Goal: Information Seeking & Learning: Learn about a topic

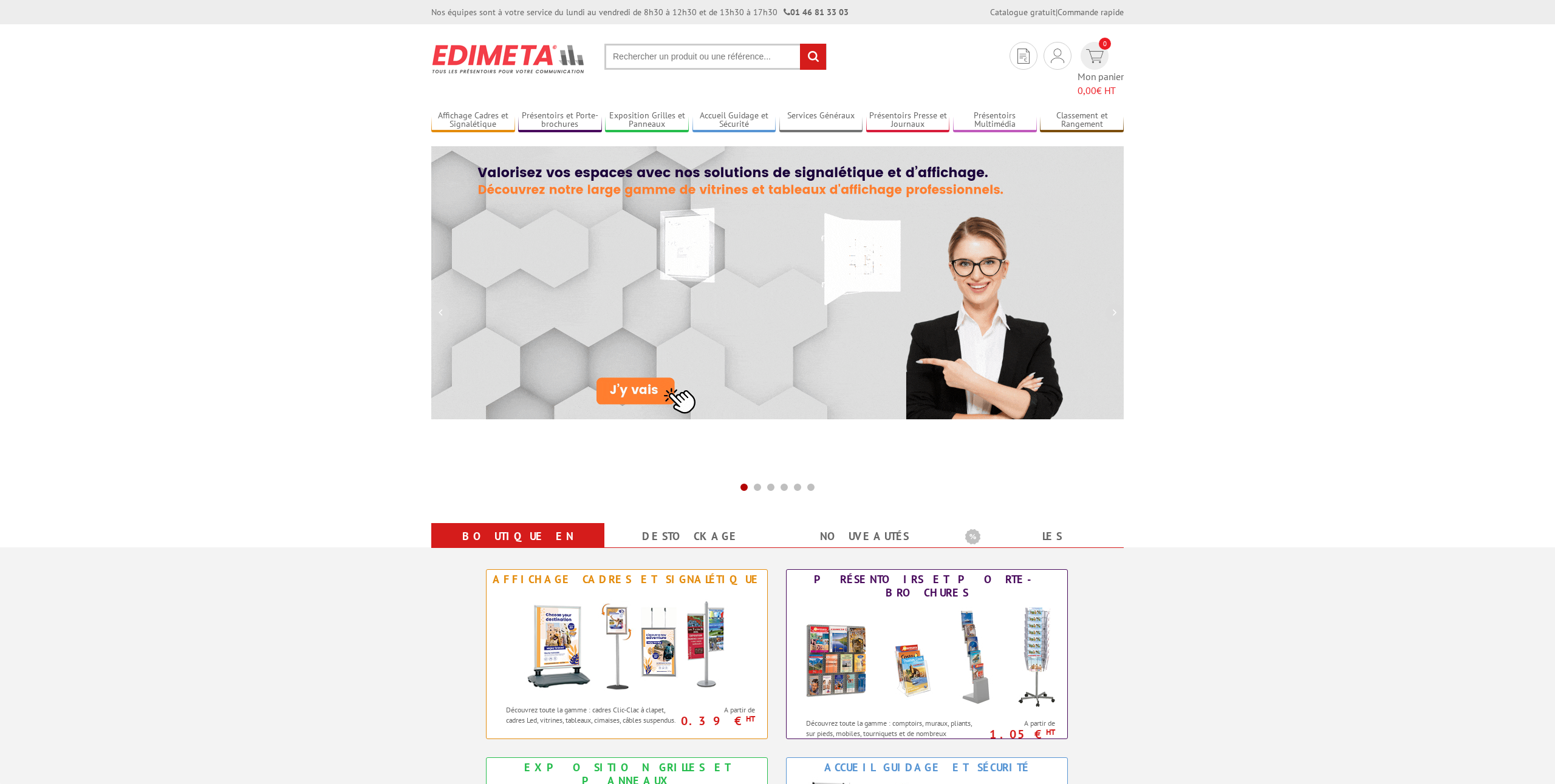
click at [621, 64] on input "text" at bounding box center [715, 56] width 223 height 26
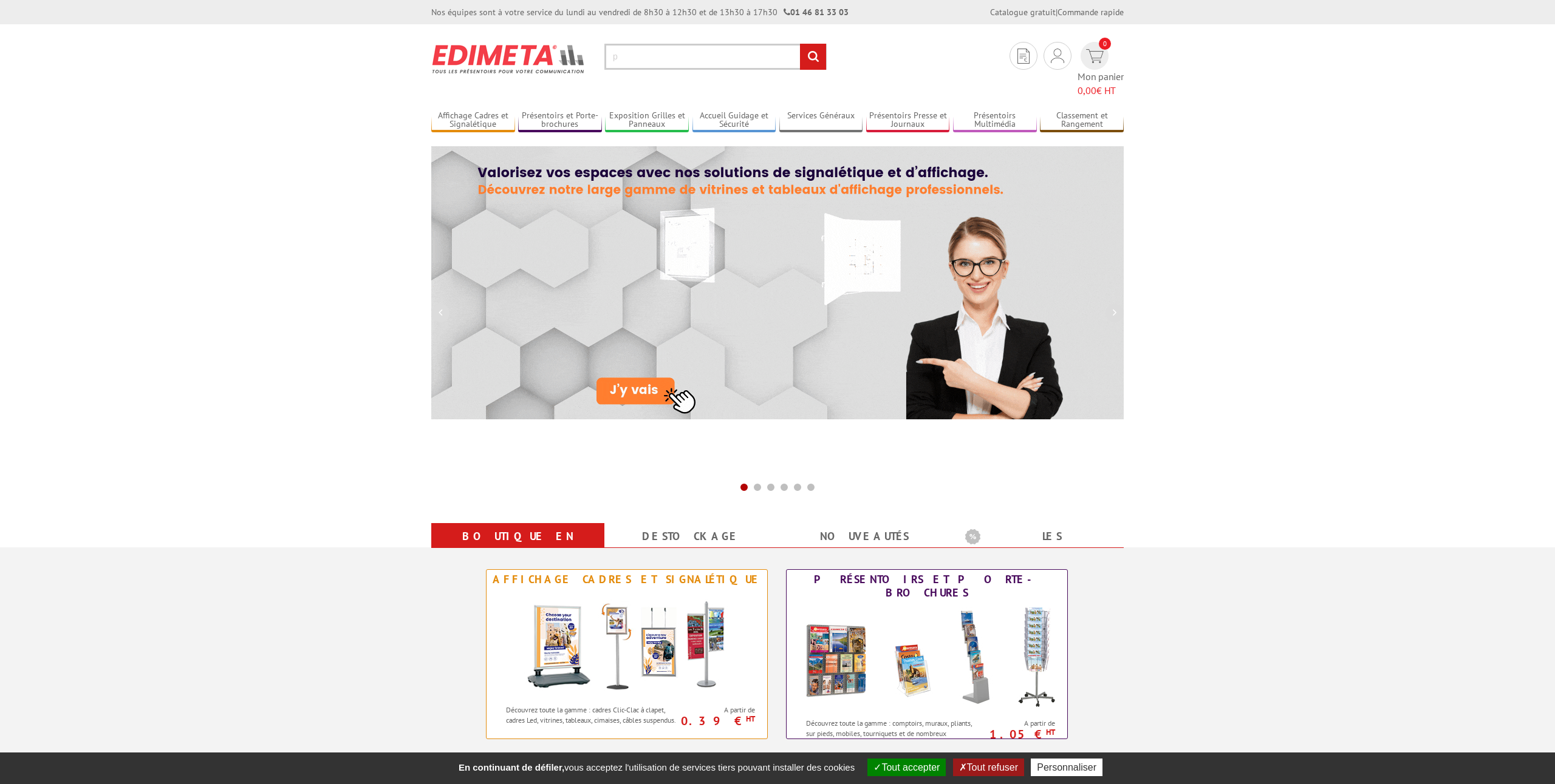
click at [669, 64] on input "p" at bounding box center [715, 56] width 223 height 26
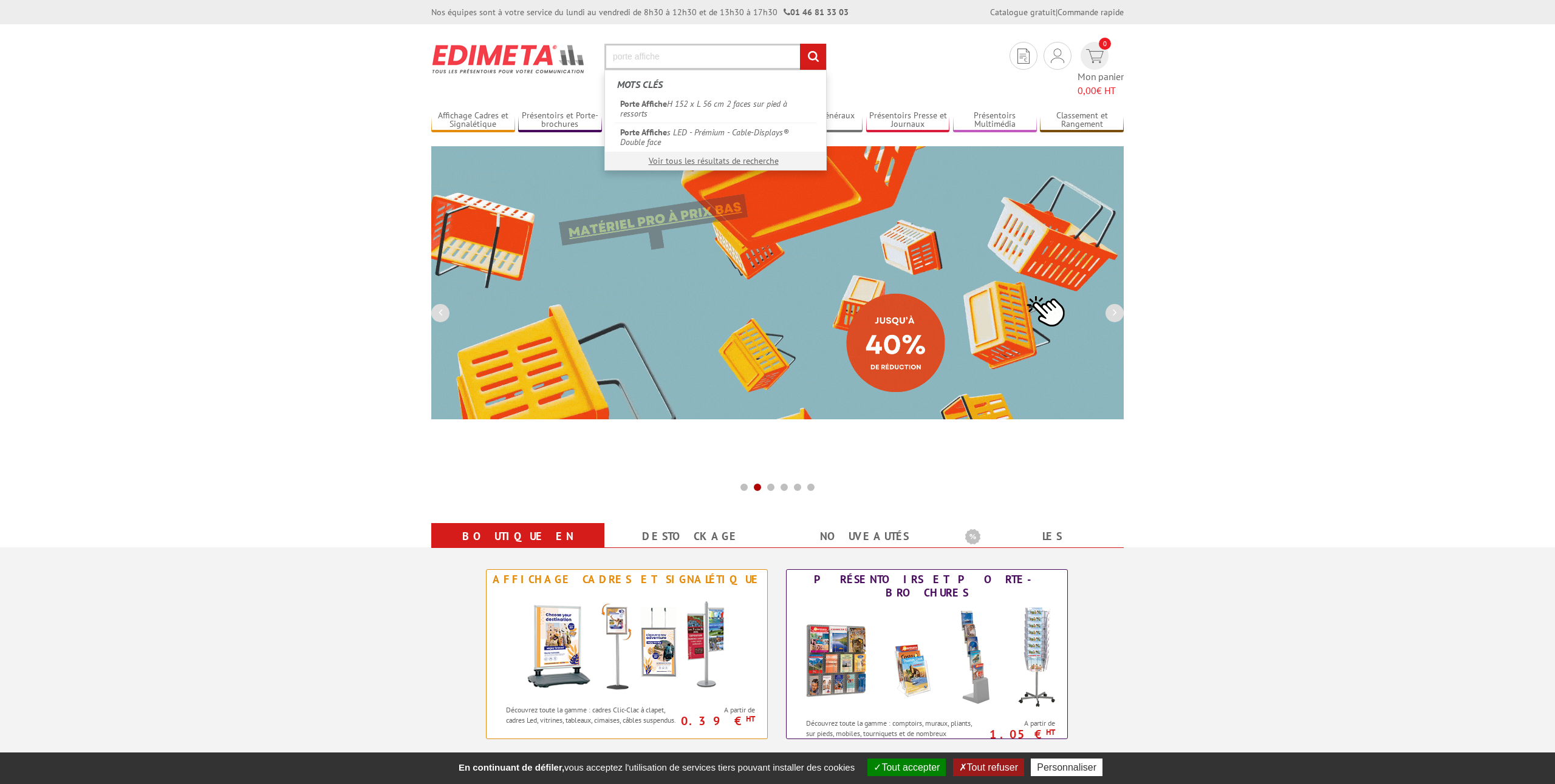
type input "porte affiche"
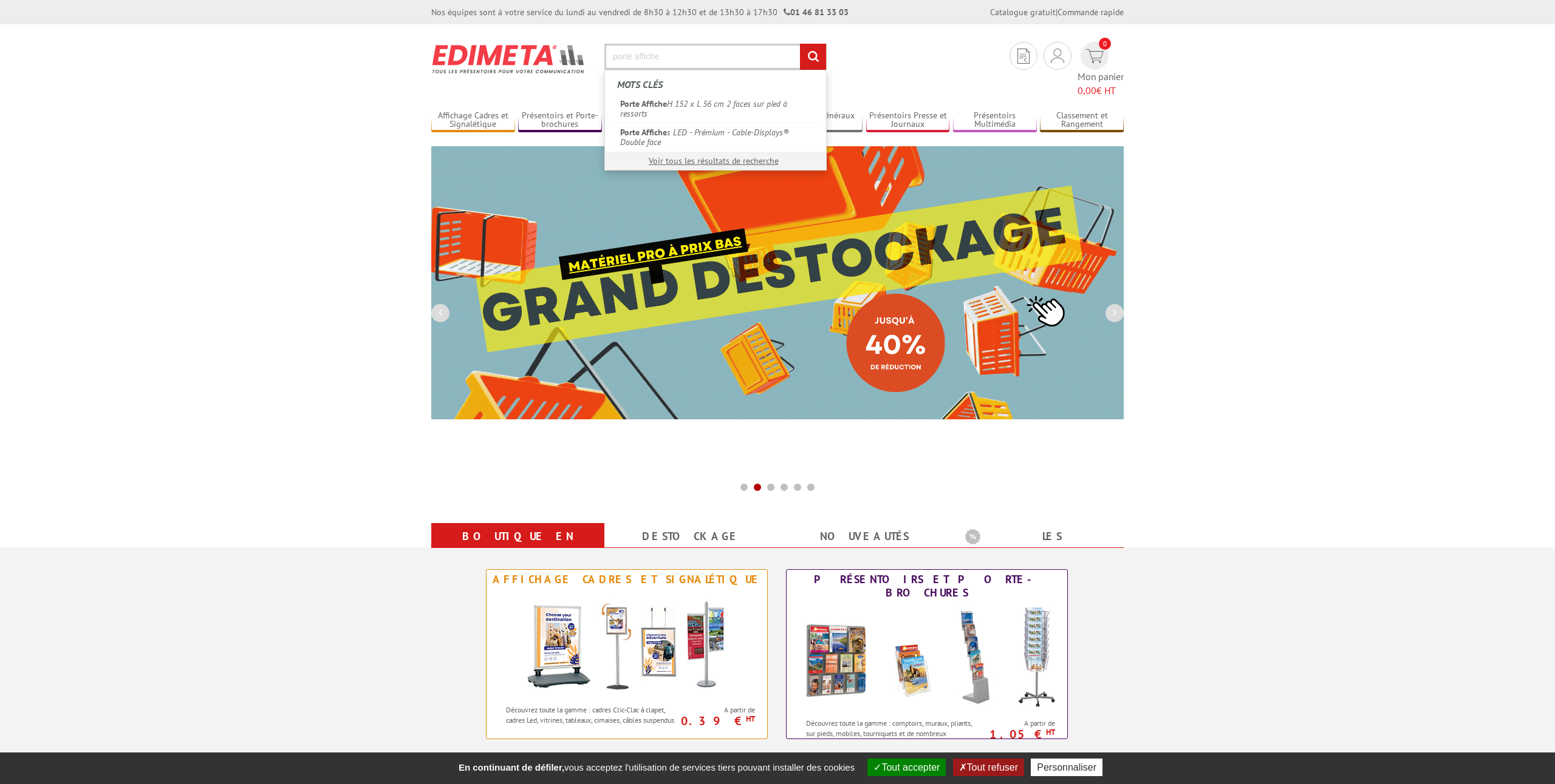
click at [807, 65] on input "rechercher" at bounding box center [812, 56] width 26 height 26
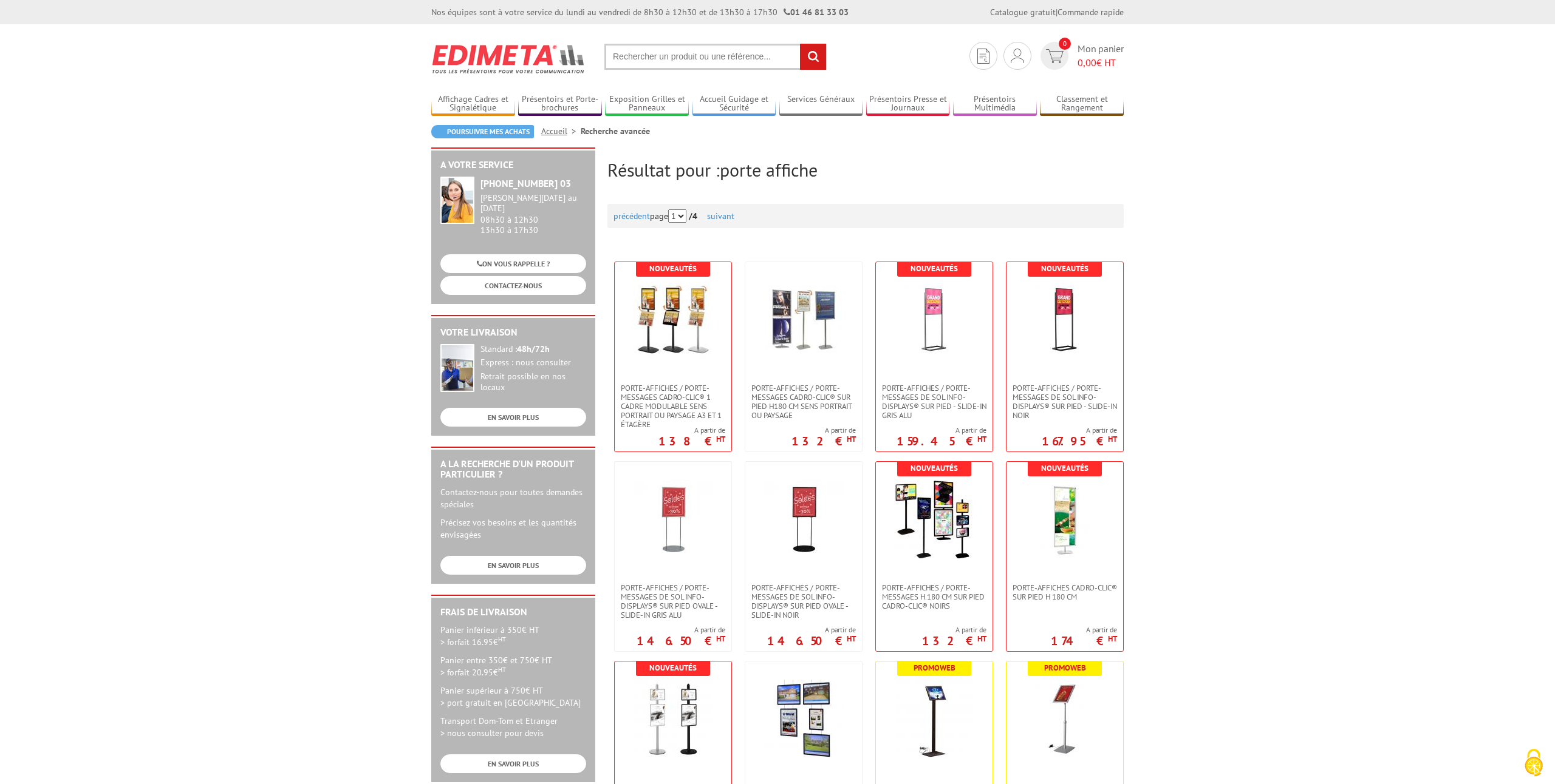
click at [663, 56] on input "text" at bounding box center [715, 56] width 223 height 26
type input "porte affiche mural"
click at [800, 43] on input "rechercher" at bounding box center [812, 56] width 26 height 26
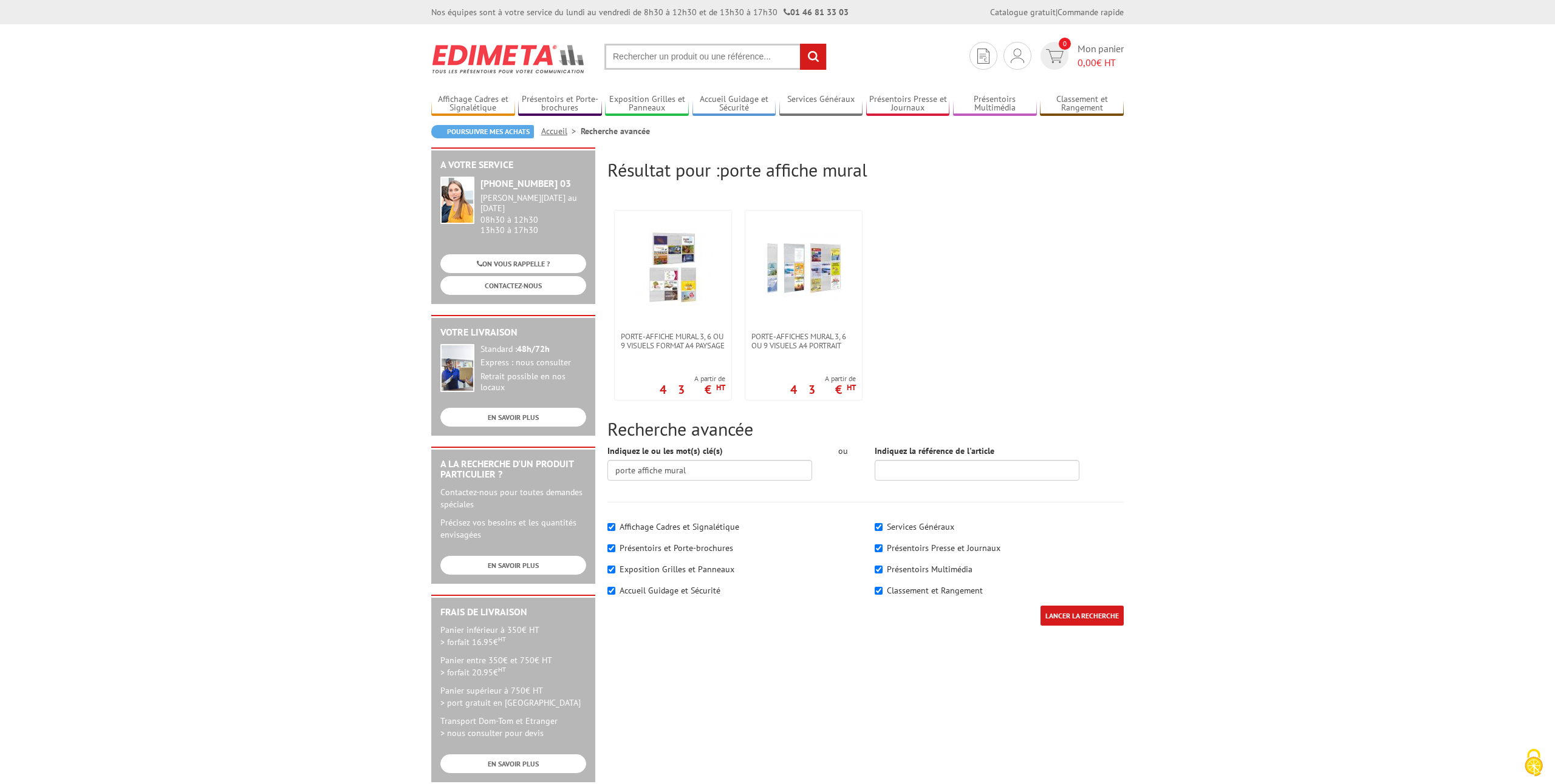
click at [732, 62] on input "text" at bounding box center [715, 56] width 223 height 26
click at [720, 55] on input "c" at bounding box center [715, 56] width 223 height 26
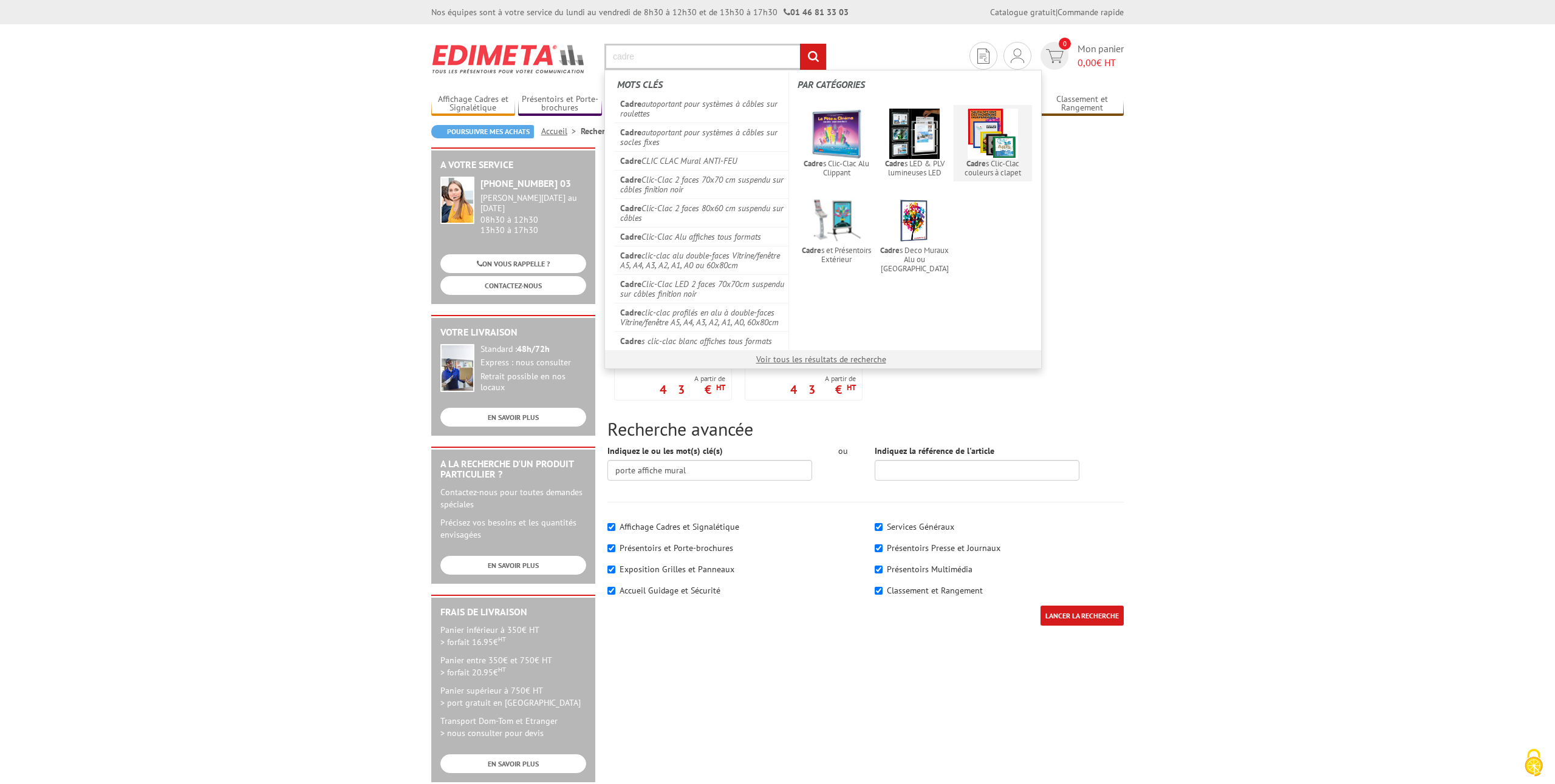
type input "cadre"
click at [987, 143] on img at bounding box center [992, 134] width 50 height 50
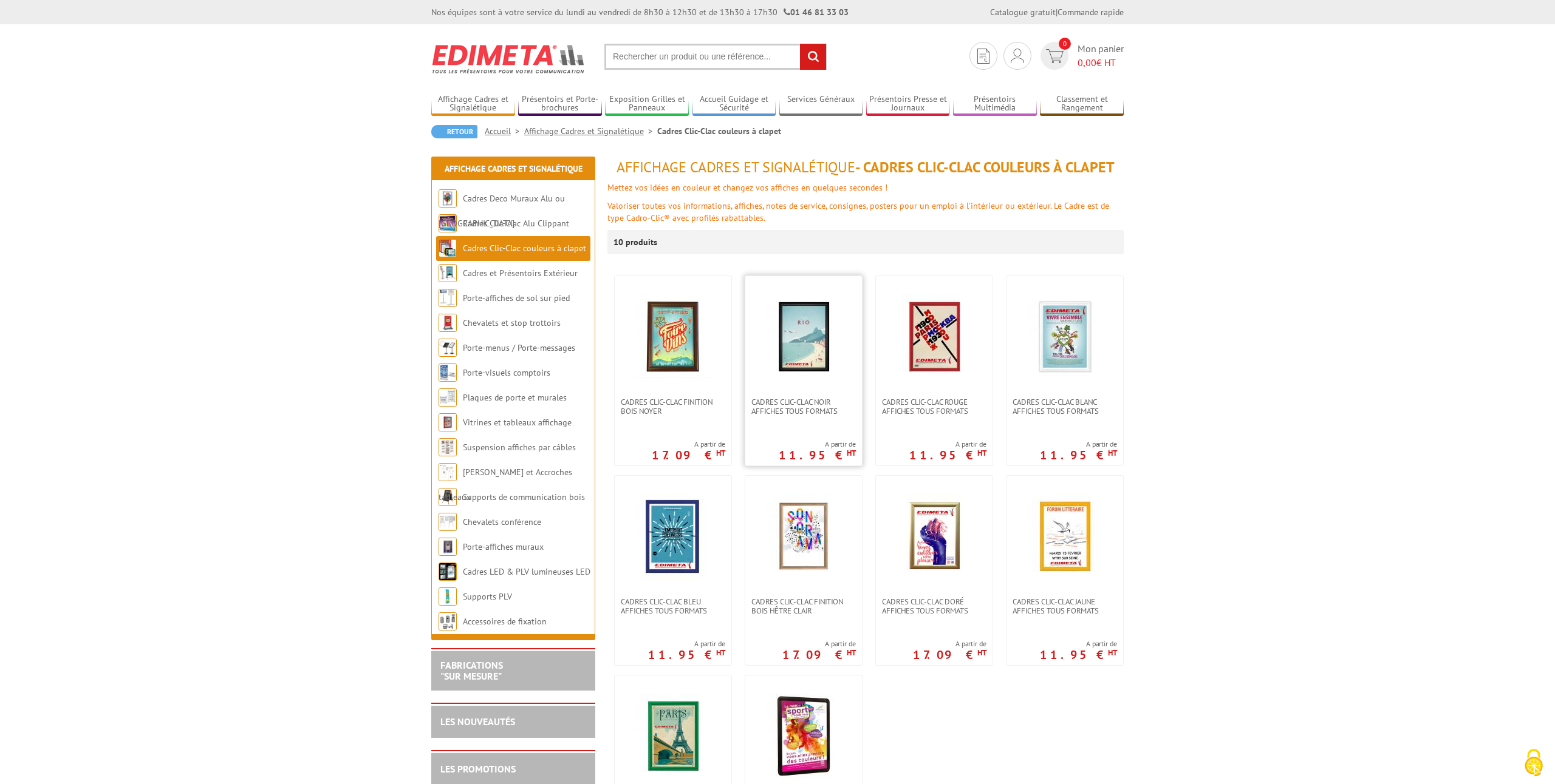
click at [803, 355] on img at bounding box center [804, 337] width 85 height 85
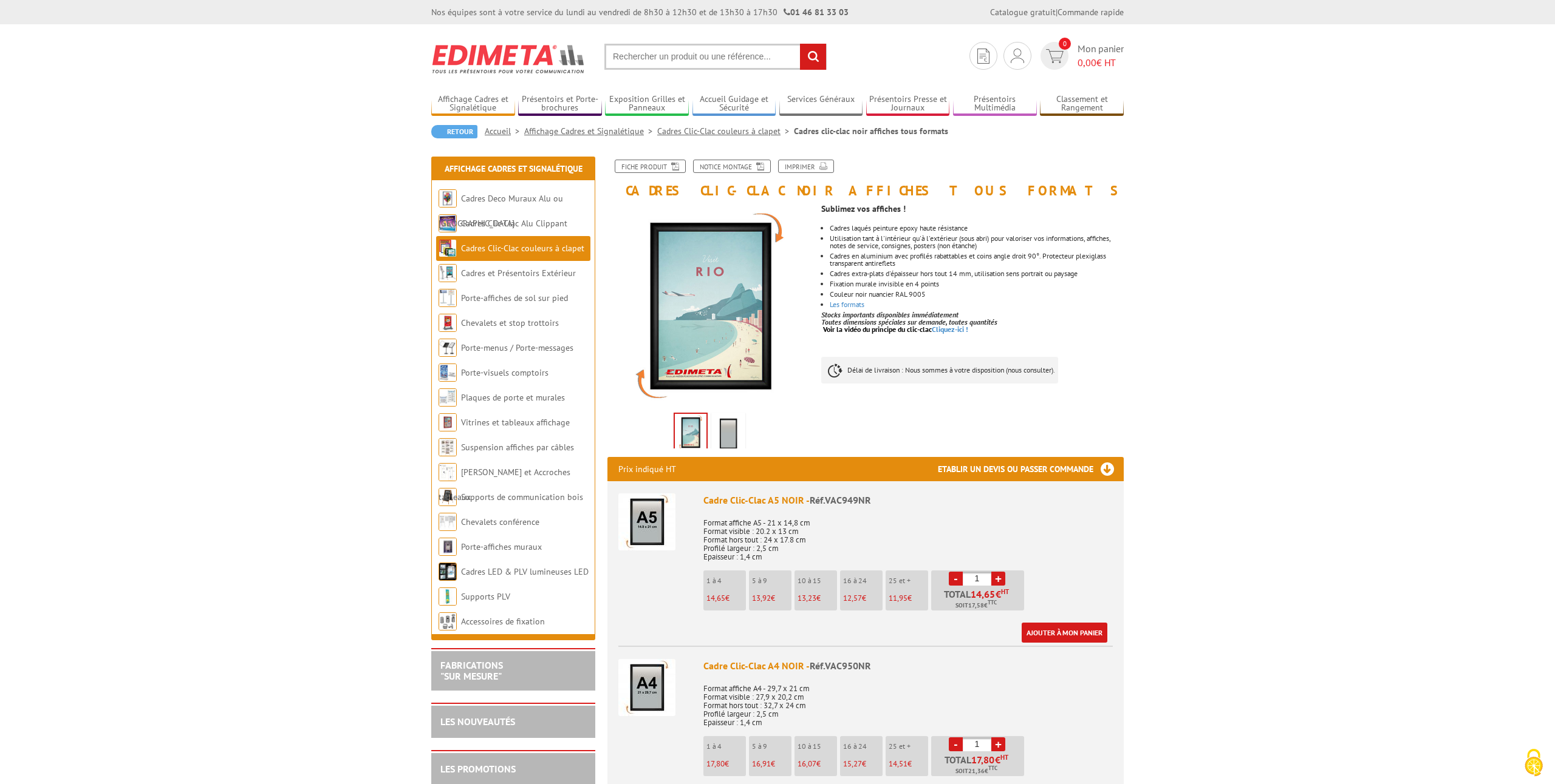
click at [722, 447] on img at bounding box center [728, 433] width 29 height 38
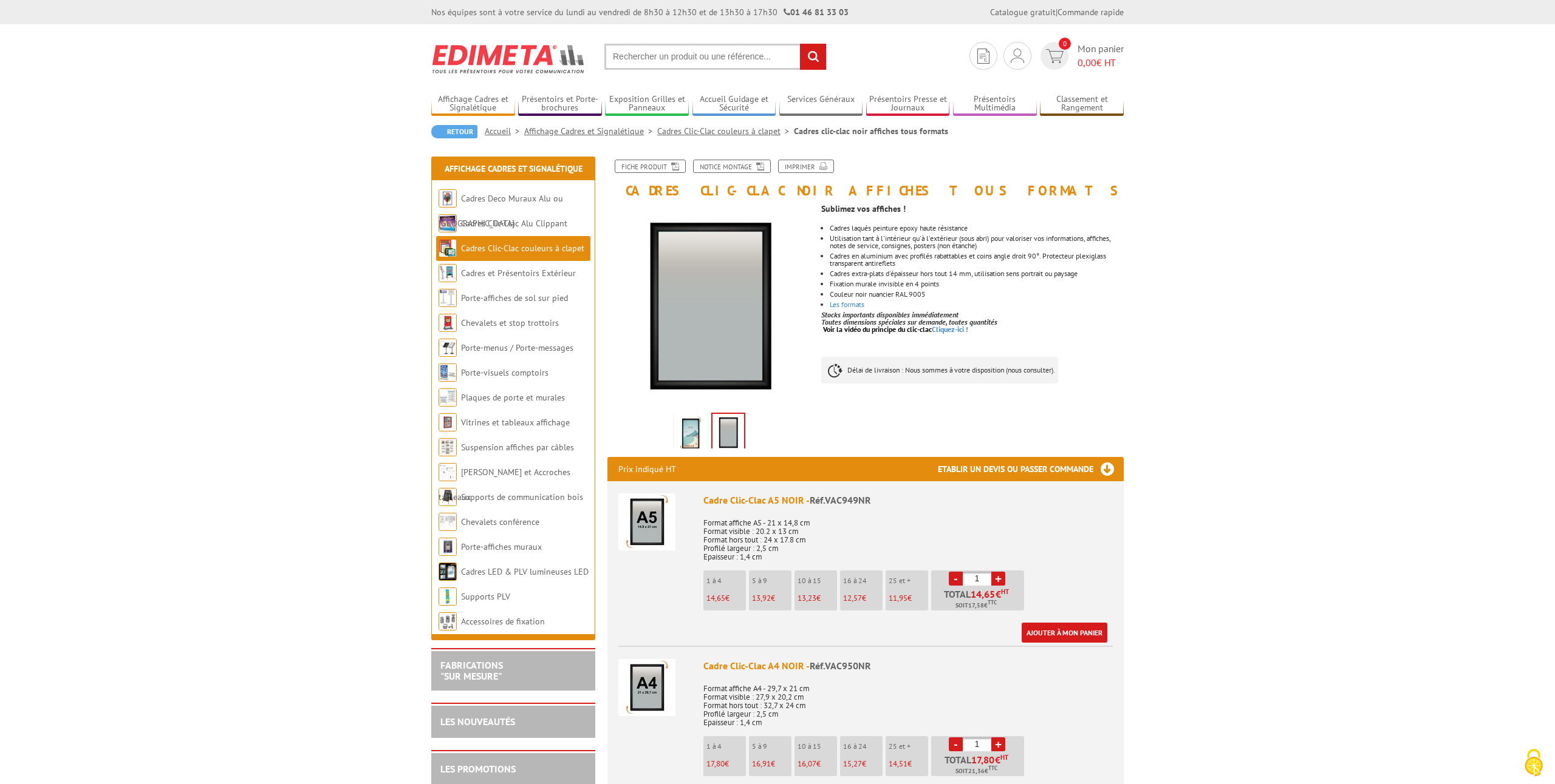
click at [679, 442] on img at bounding box center [691, 433] width 29 height 38
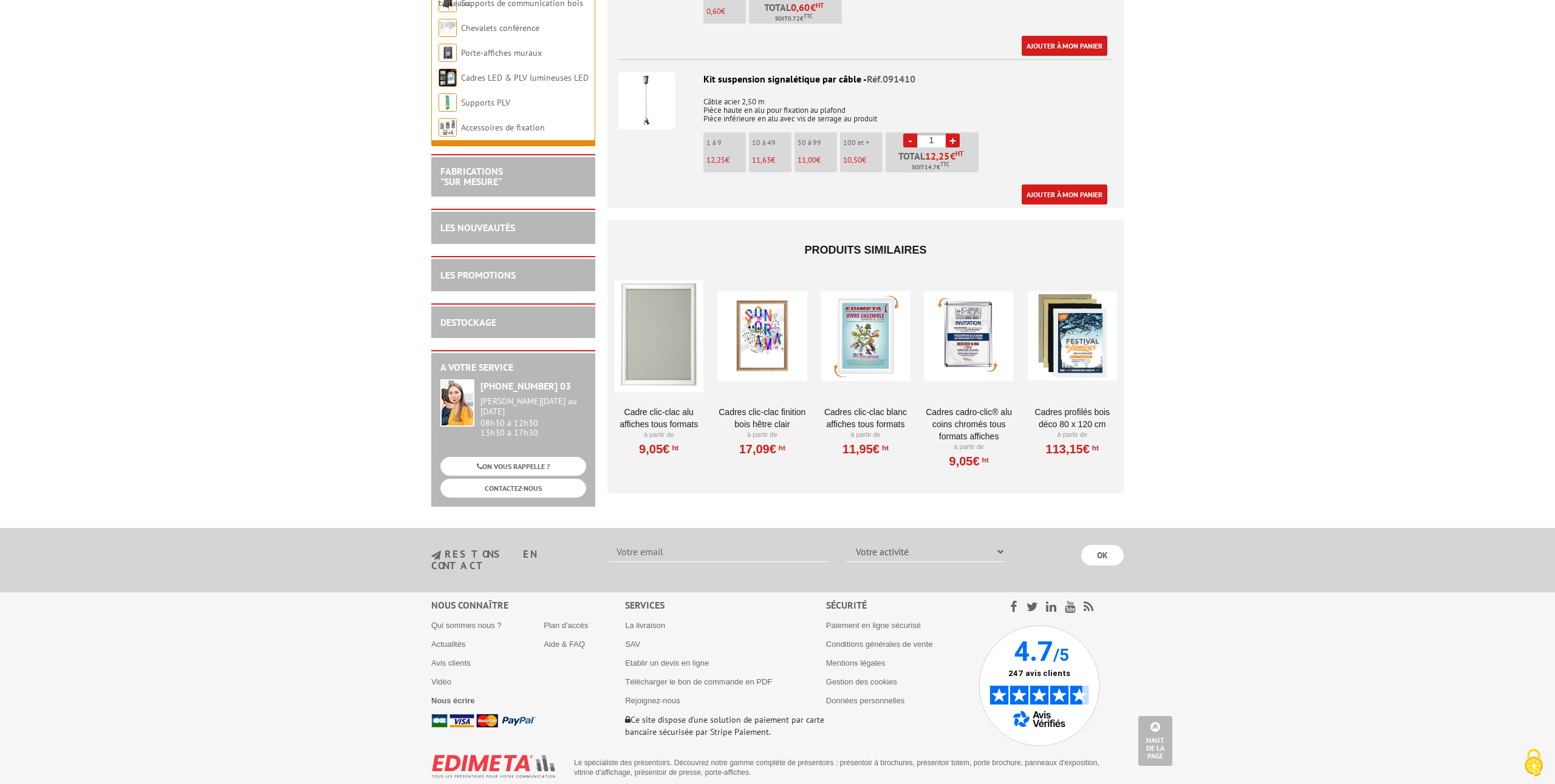
scroll to position [4163, 0]
